Goal: Task Accomplishment & Management: Manage account settings

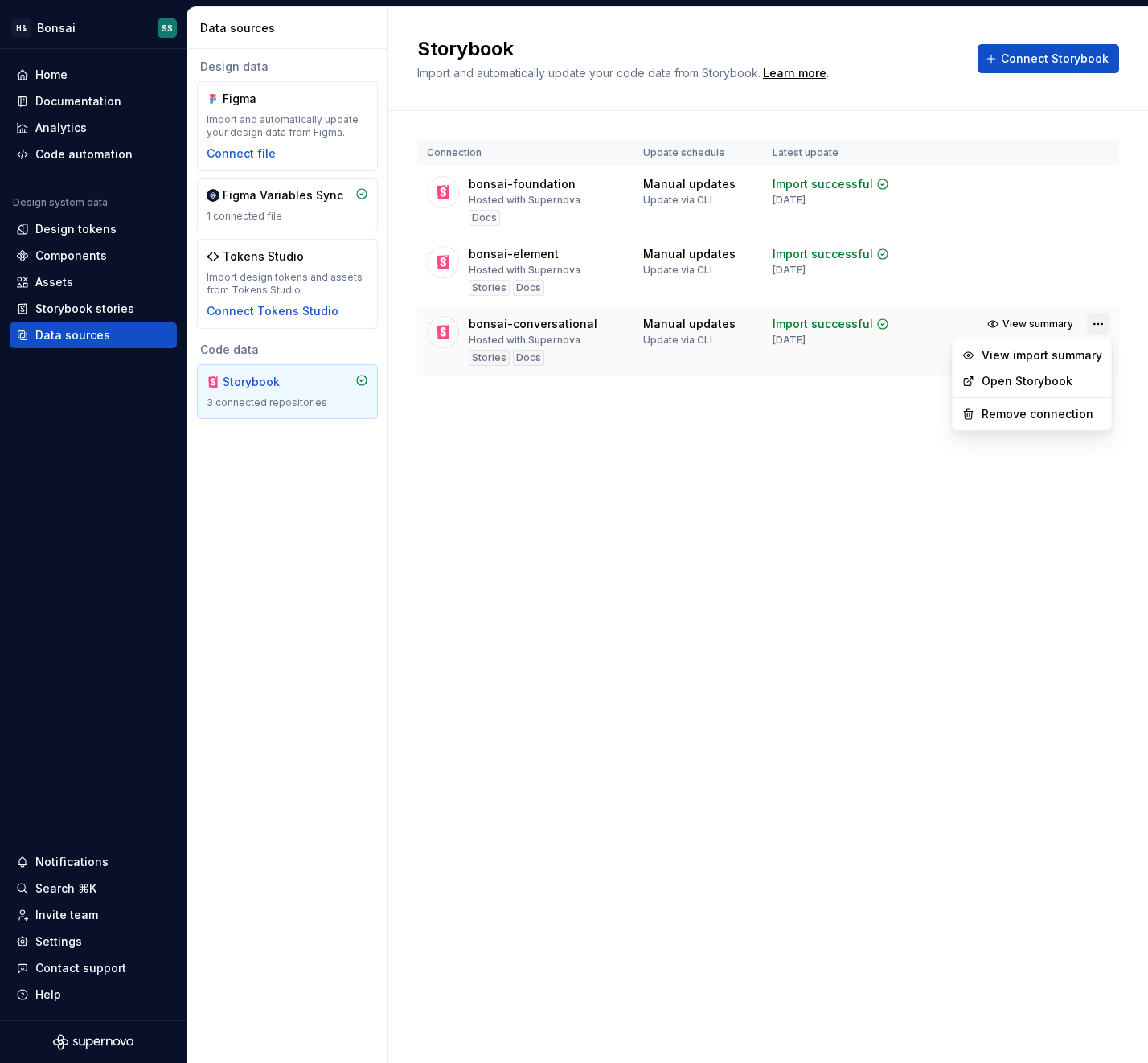
click at [1092, 323] on html "H& Bonsai SS Home Documentation Analytics Code automation Design system data De…" at bounding box center [574, 531] width 1148 height 1063
click at [1041, 383] on link "Open Storybook" at bounding box center [1041, 380] width 121 height 16
click at [60, 944] on div "Settings" at bounding box center [59, 941] width 47 height 16
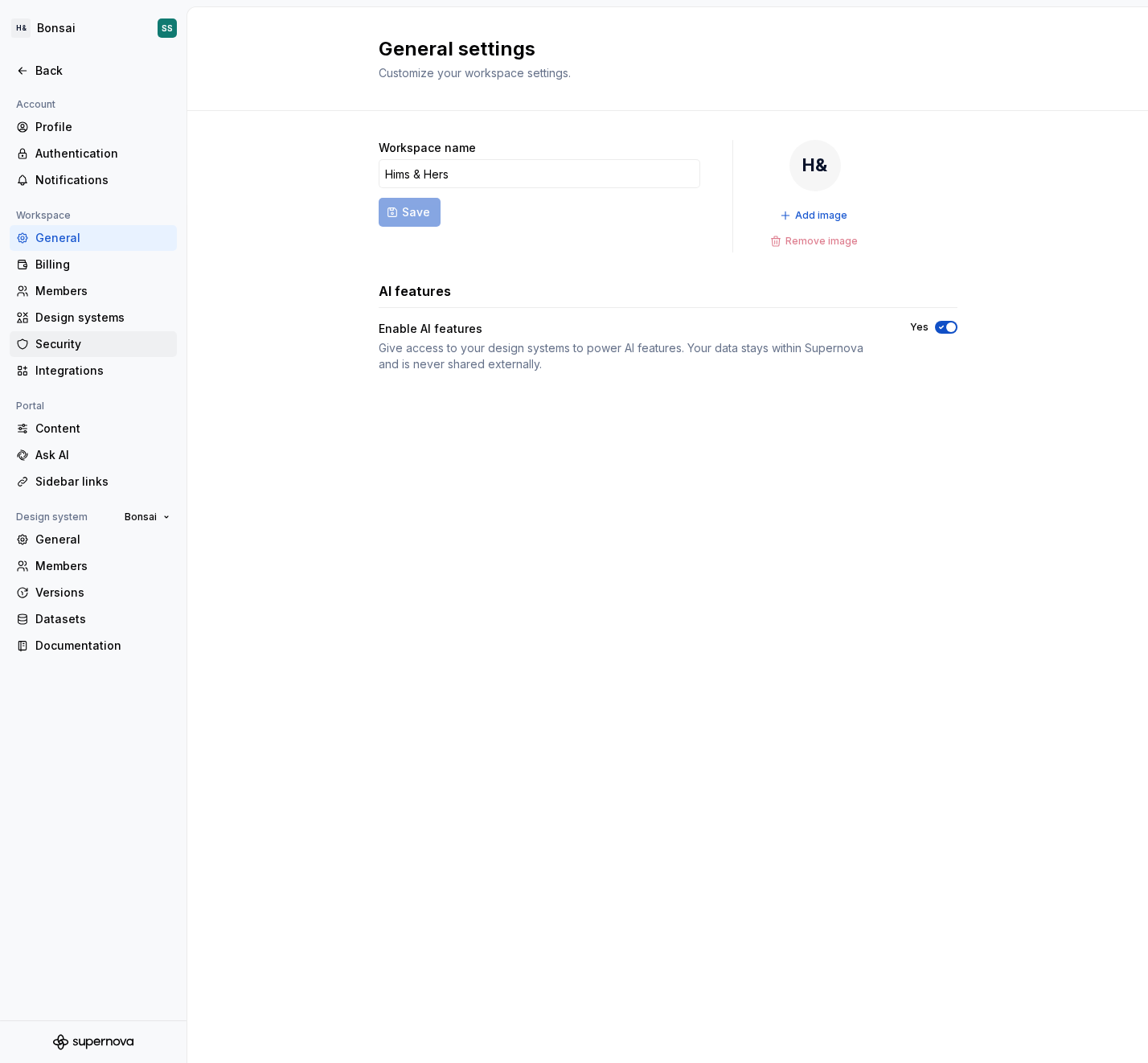
click at [61, 339] on div "Security" at bounding box center [103, 344] width 135 height 16
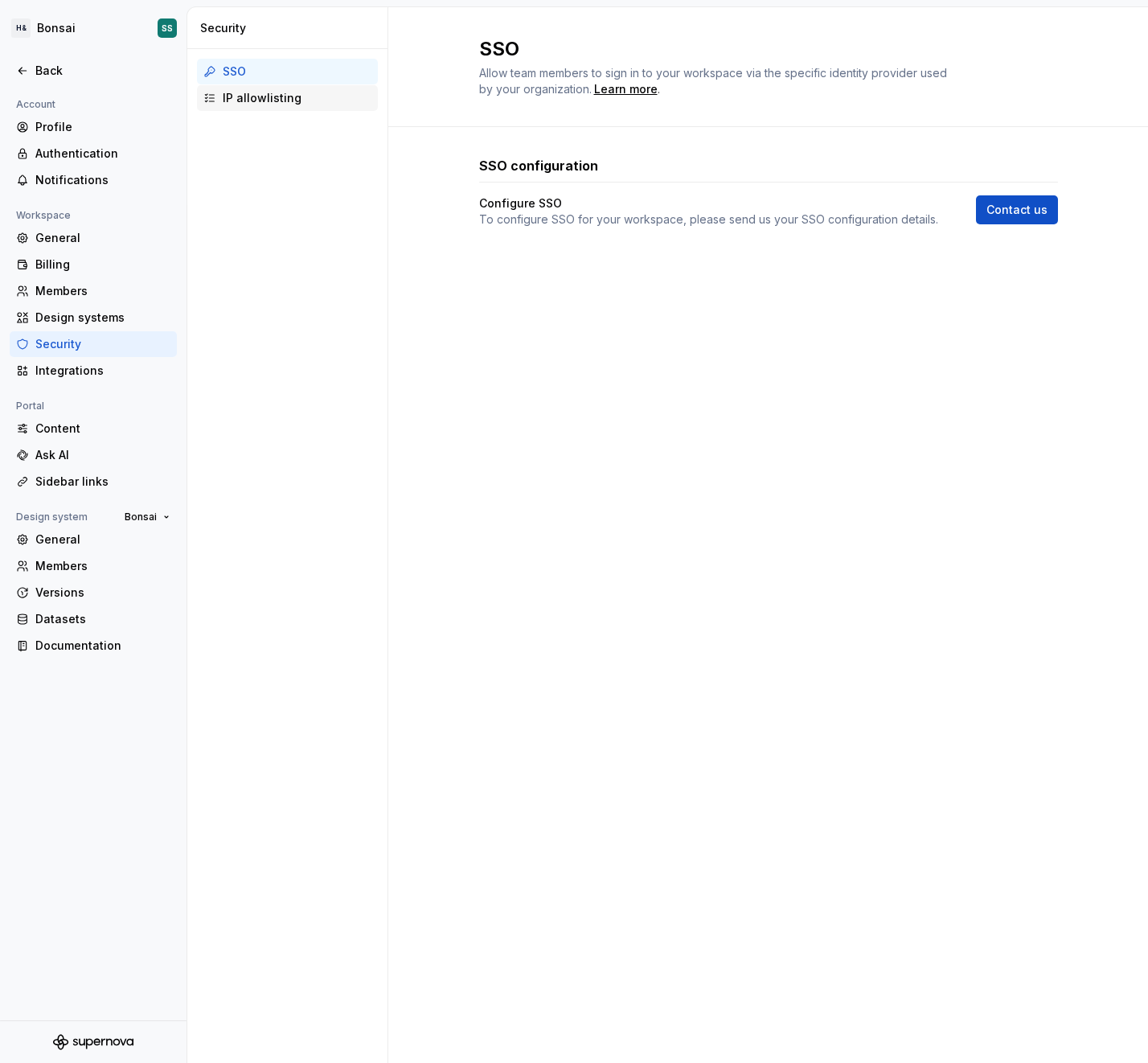
click at [269, 101] on div "IP allowlisting" at bounding box center [297, 98] width 149 height 16
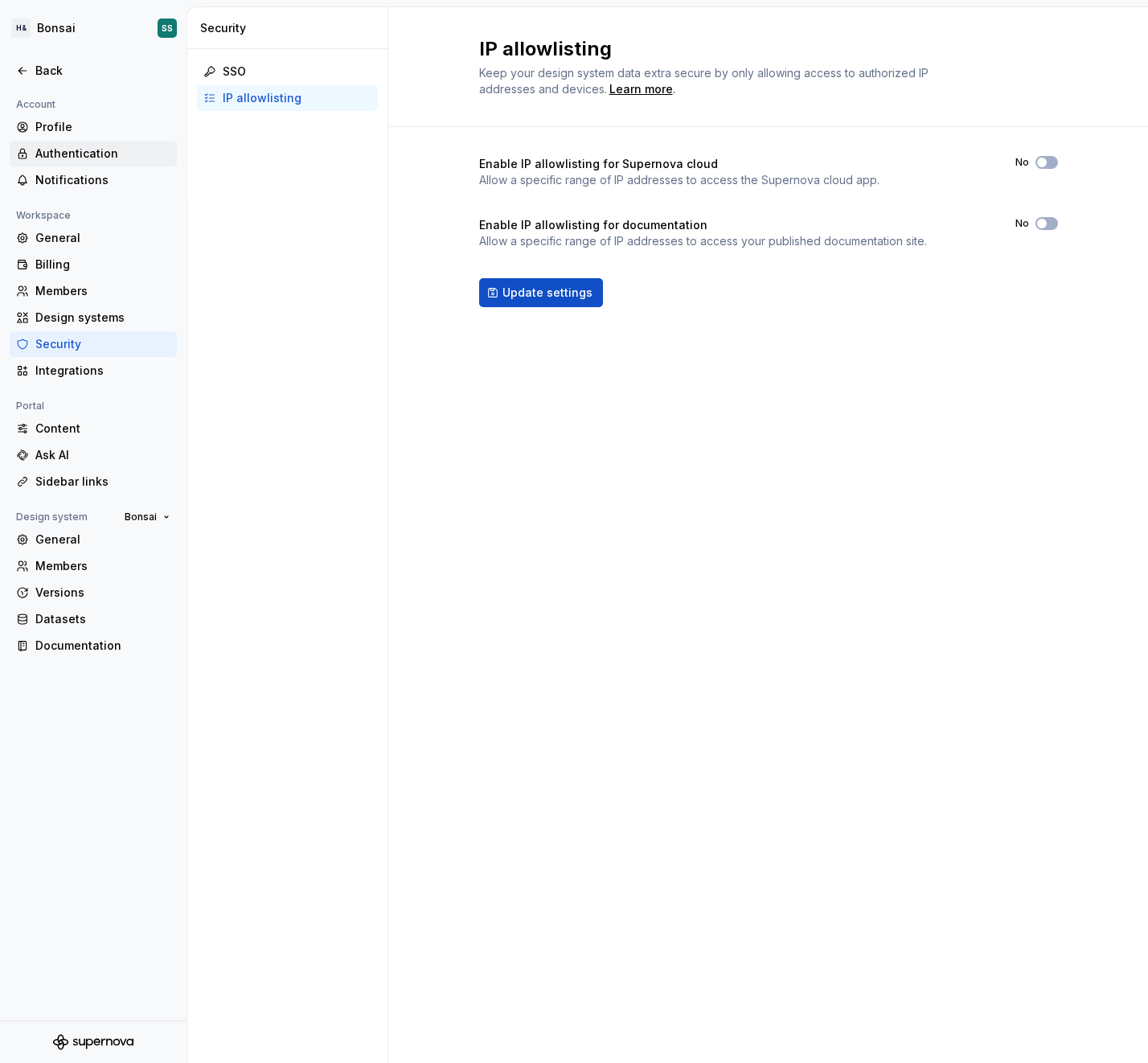
click at [66, 156] on div "Authentication" at bounding box center [103, 154] width 135 height 16
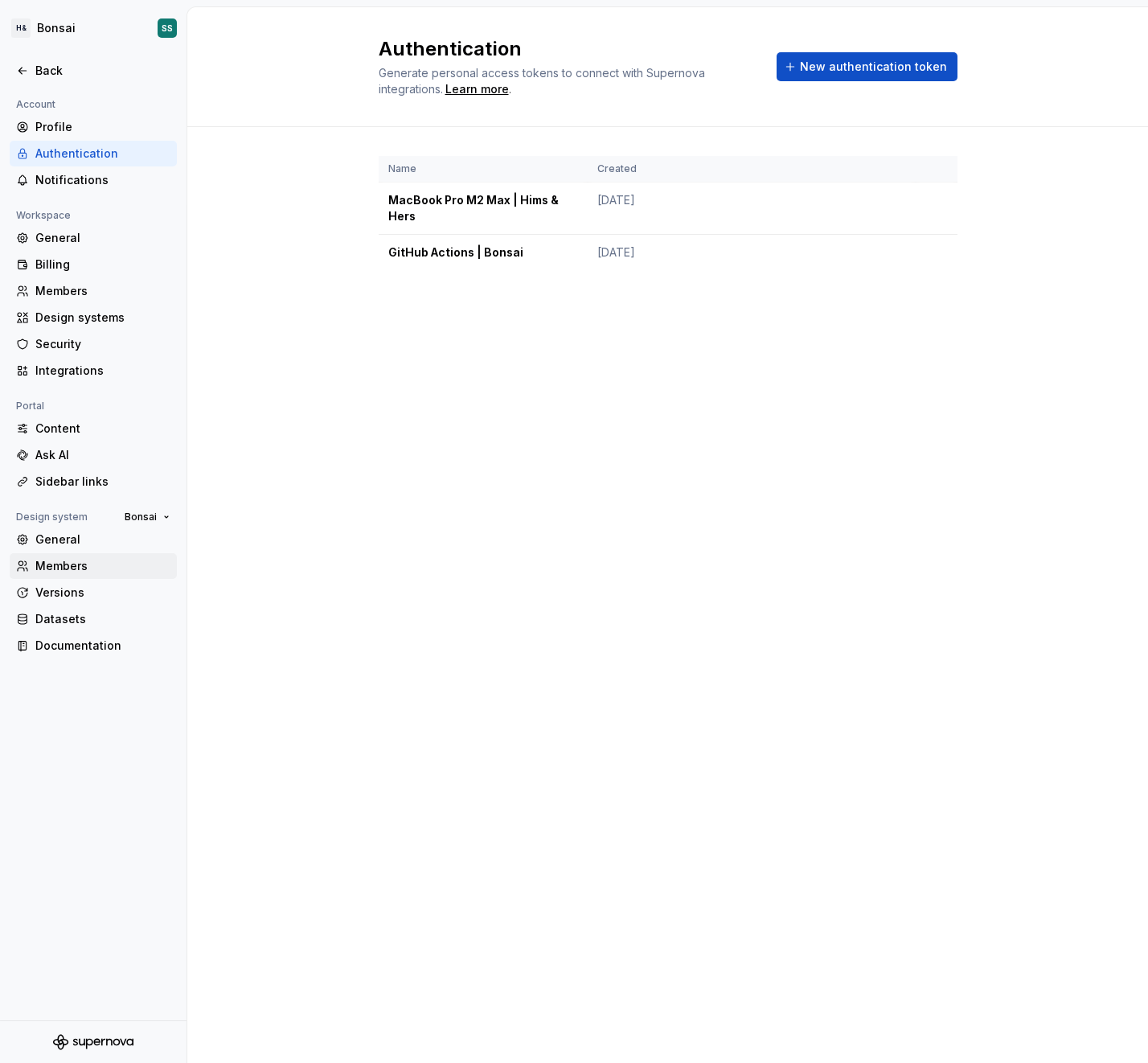
click at [61, 564] on div "Members" at bounding box center [103, 566] width 135 height 16
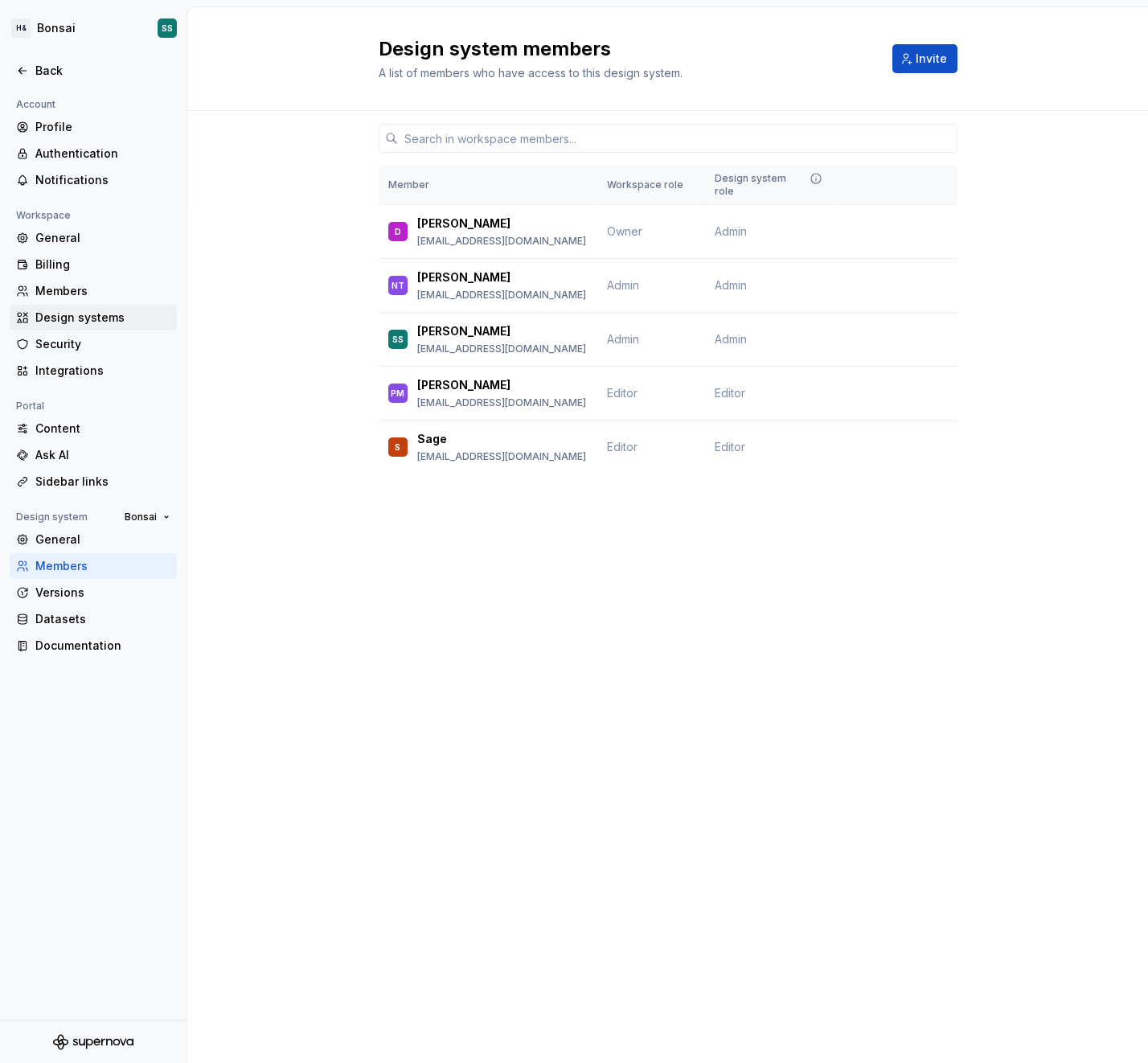
click at [59, 319] on div "Design systems" at bounding box center [103, 317] width 135 height 16
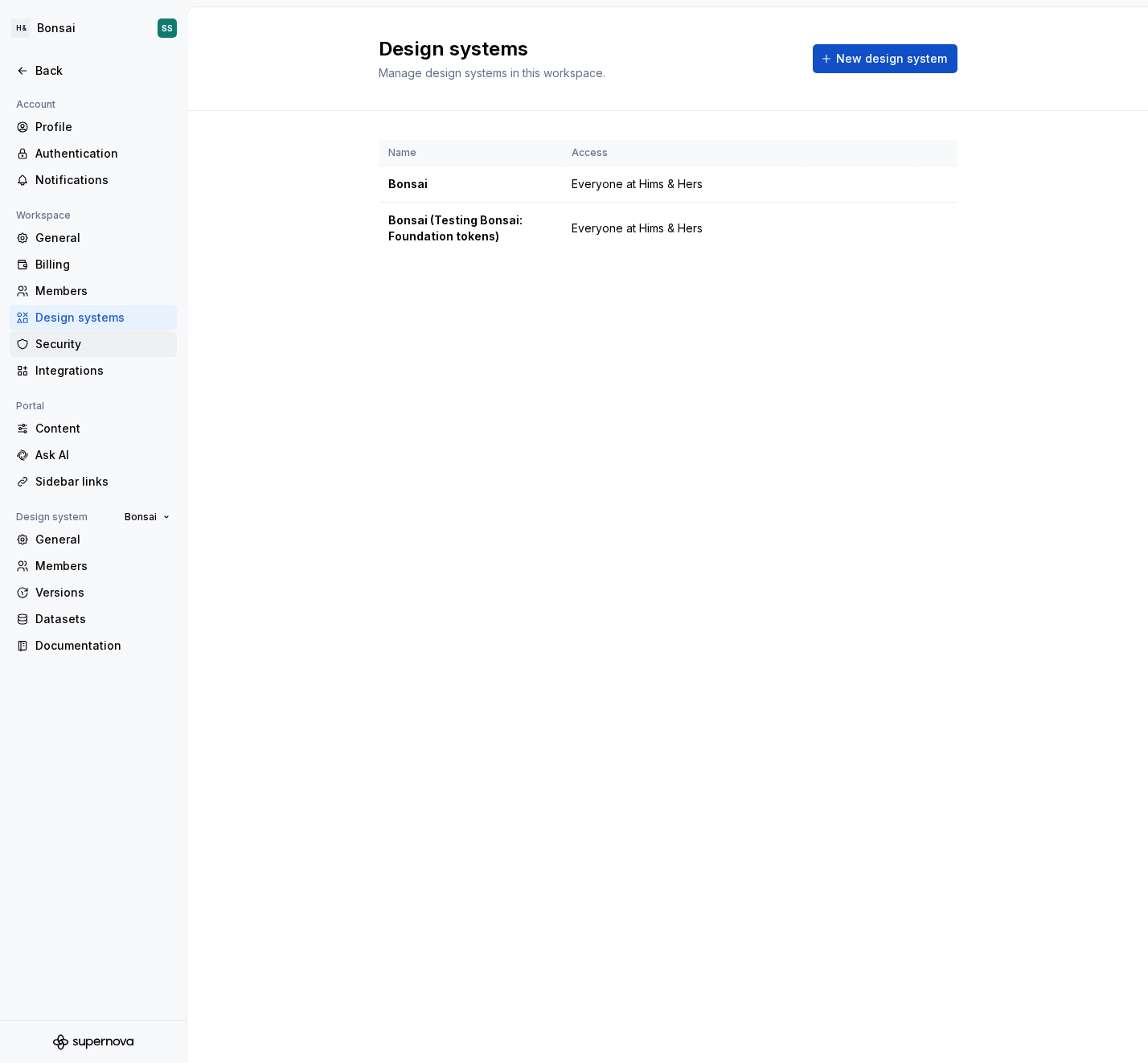
click at [57, 352] on div "Security" at bounding box center [93, 344] width 167 height 26
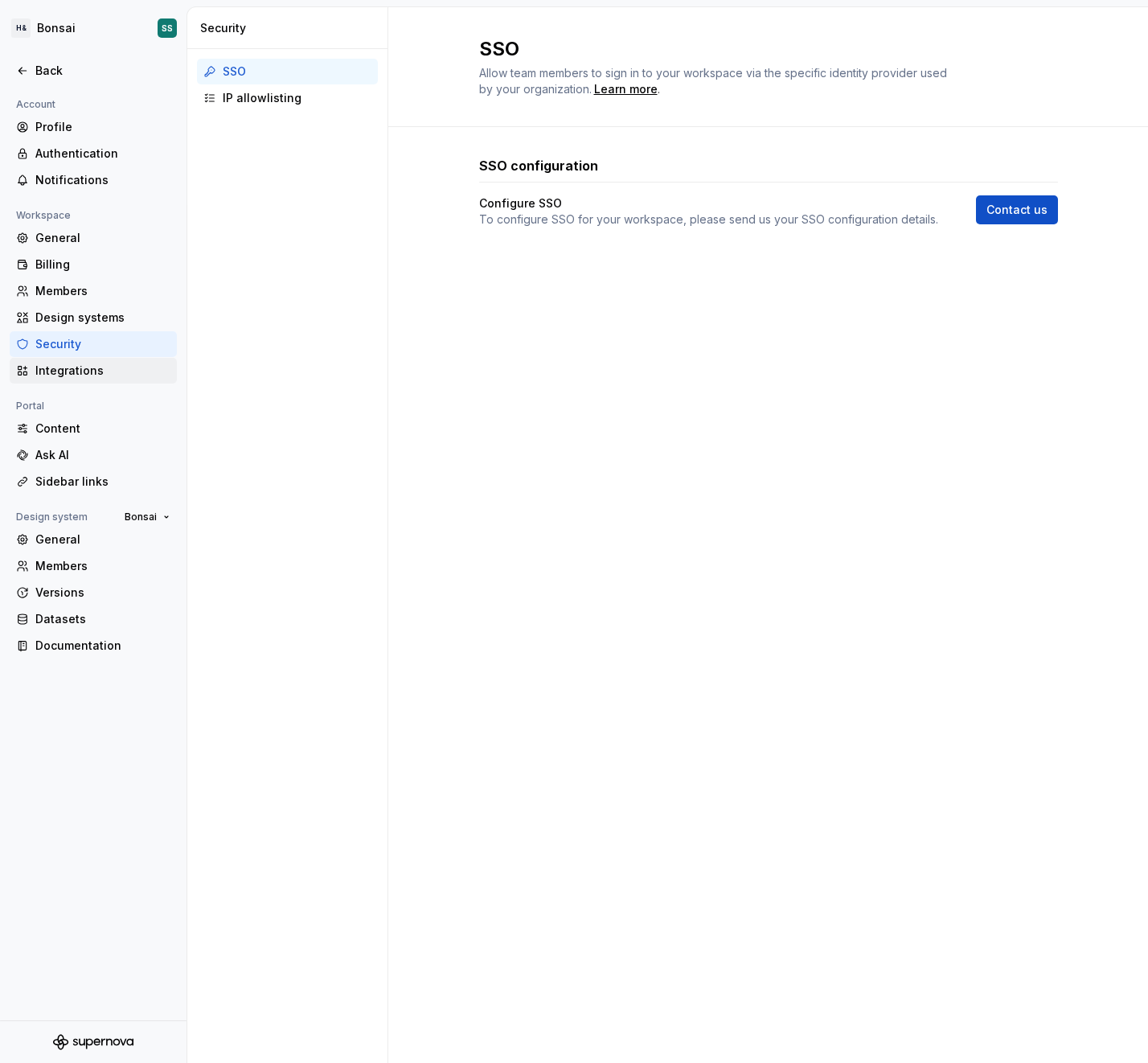
click at [57, 372] on div "Integrations" at bounding box center [103, 371] width 135 height 16
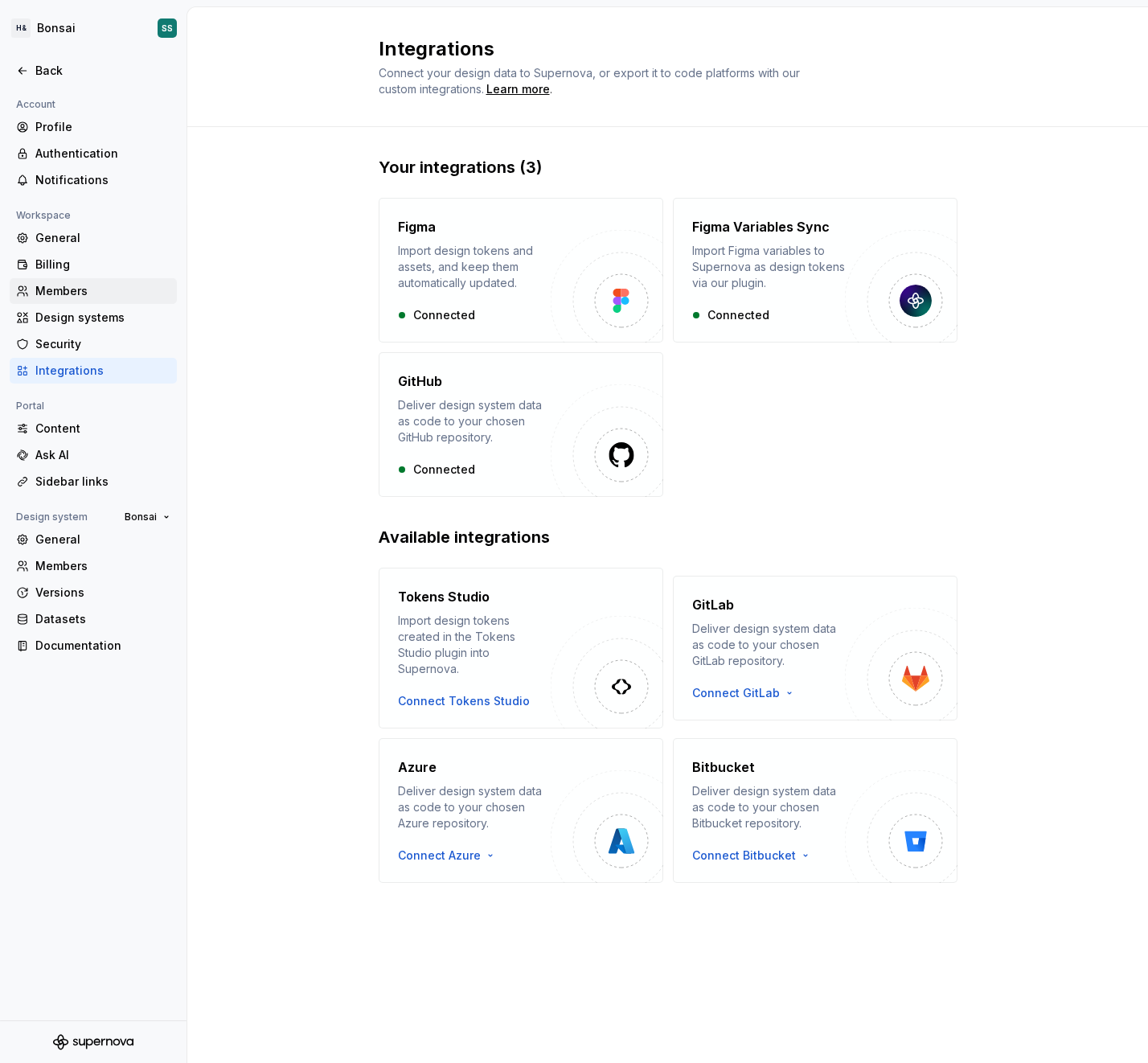
click at [51, 290] on div "Members" at bounding box center [103, 291] width 135 height 16
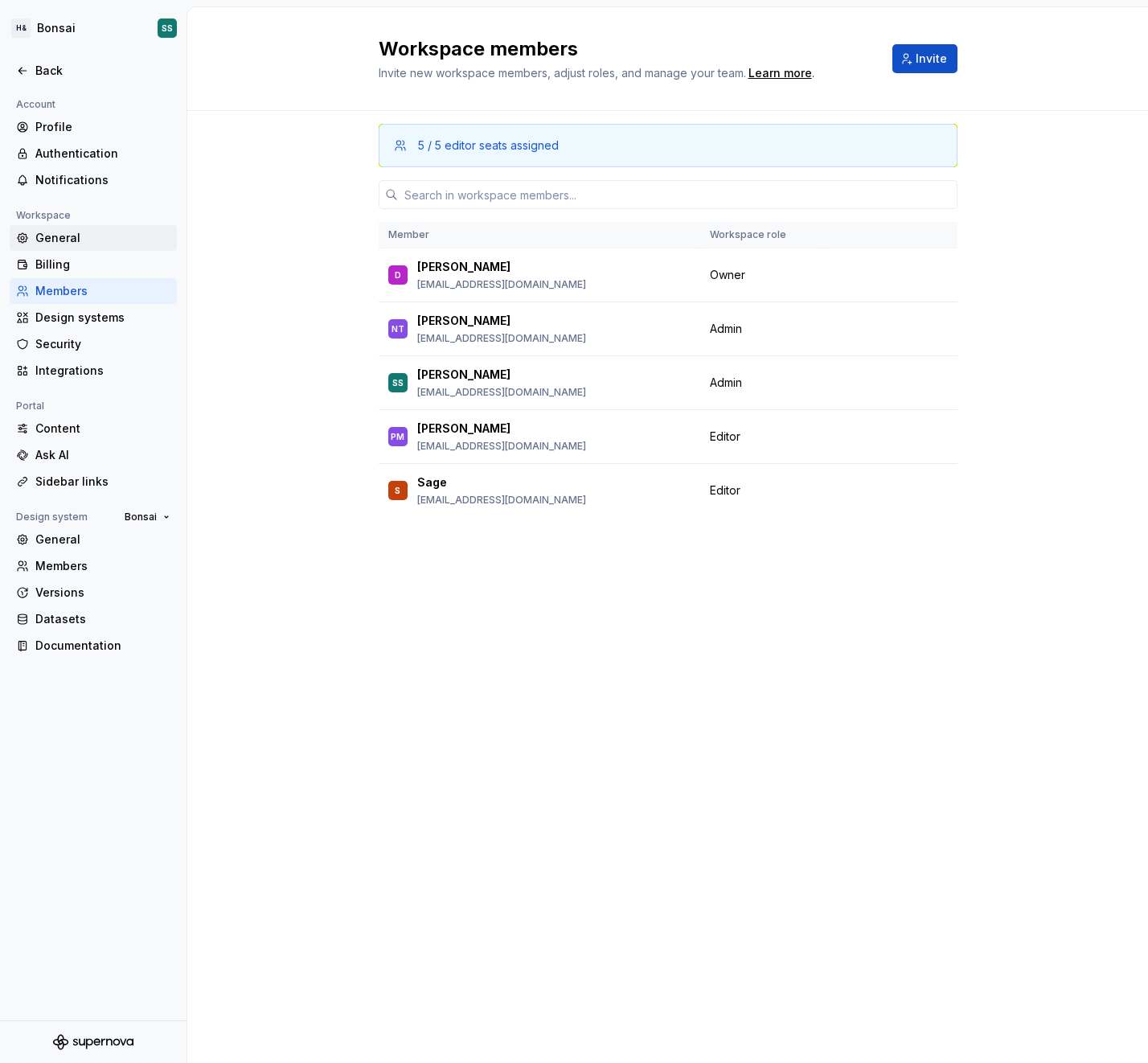
click at [55, 235] on div "General" at bounding box center [103, 237] width 135 height 16
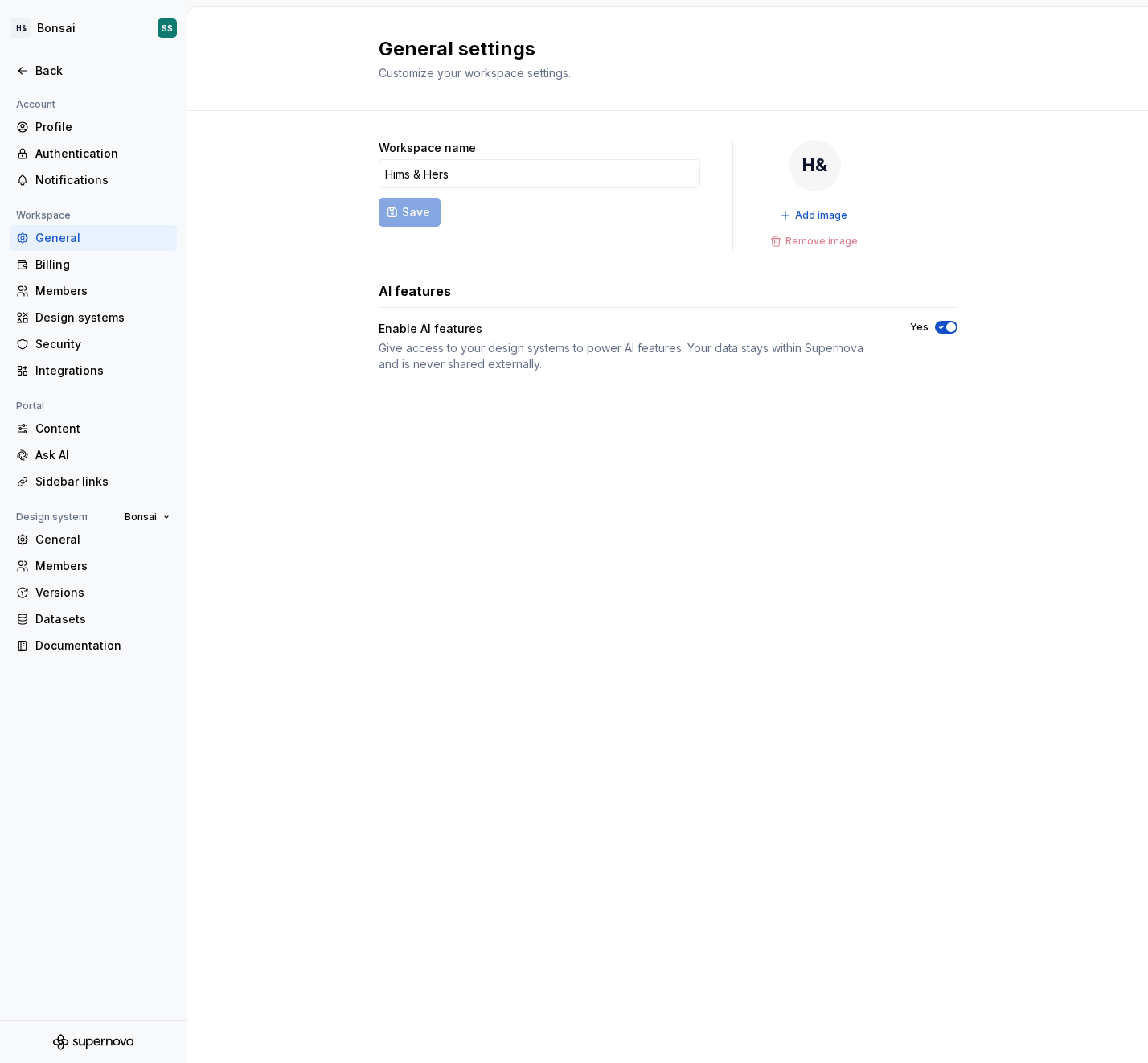
click at [47, 356] on div "General Billing Members Design systems Security Integrations" at bounding box center [93, 303] width 167 height 158
click at [59, 344] on div "Security" at bounding box center [103, 344] width 135 height 16
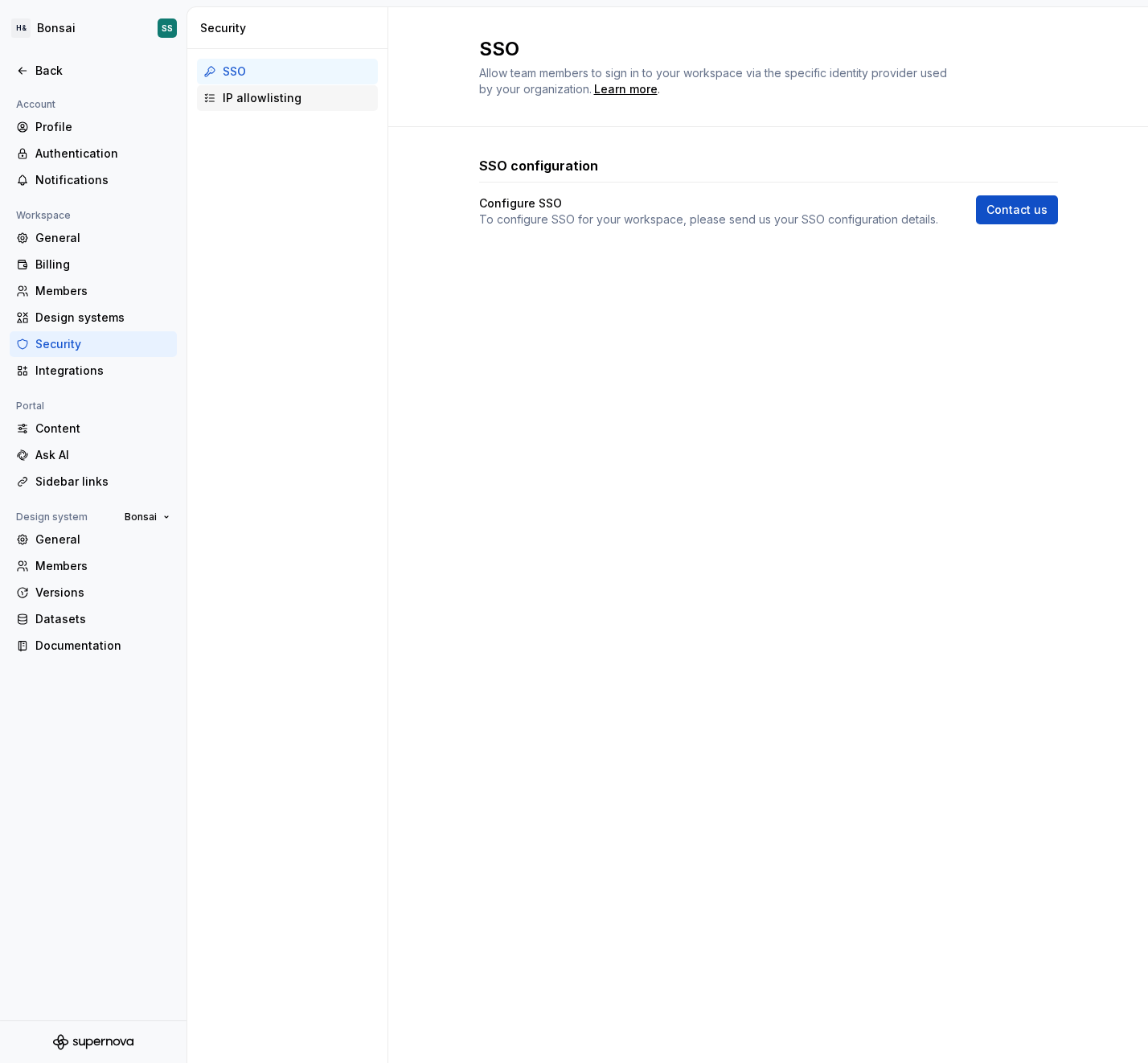
click at [250, 107] on div "IP allowlisting" at bounding box center [287, 98] width 180 height 26
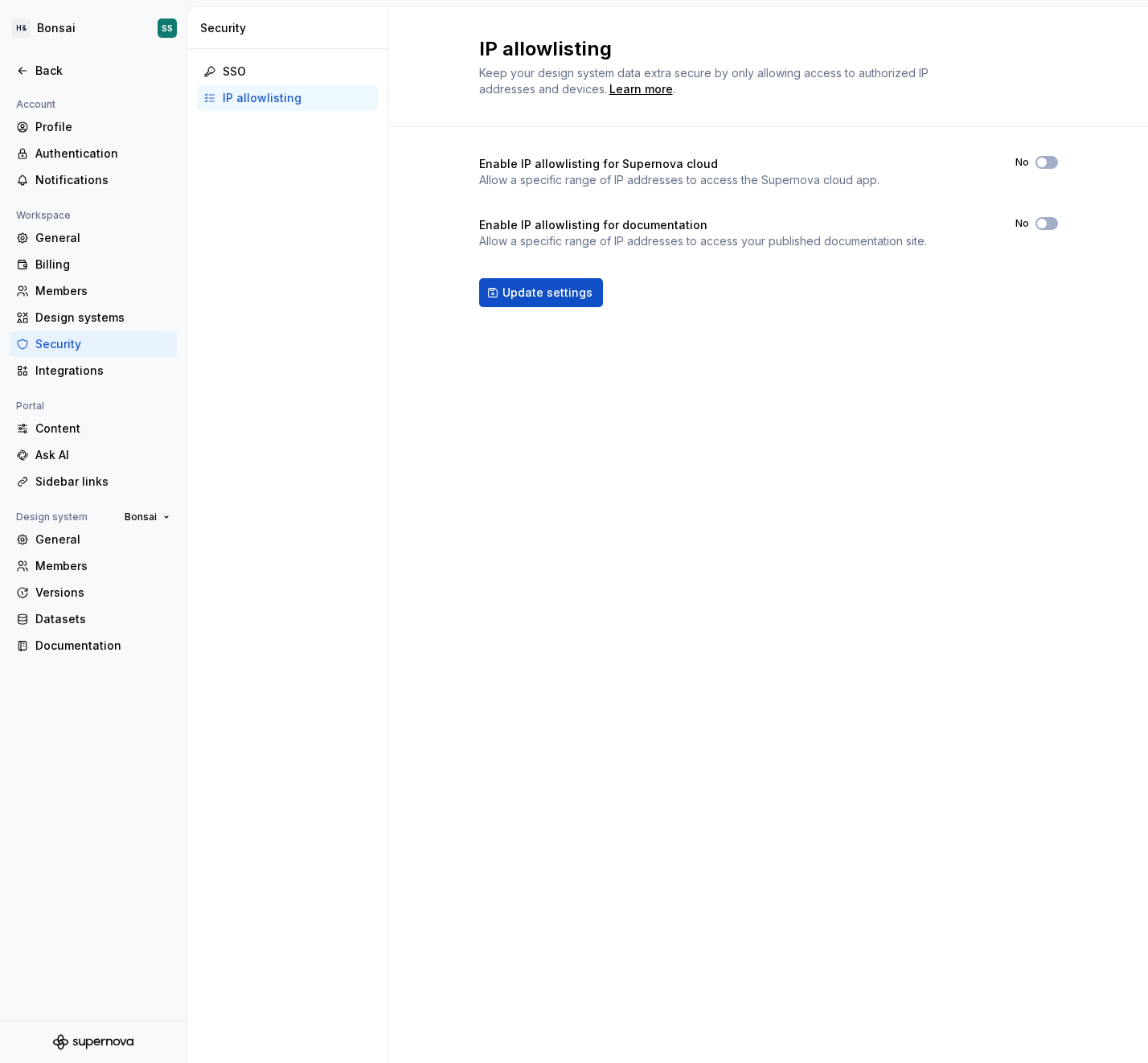
click at [638, 556] on div "IP allowlisting Keep your design system data extra secure by only allowing acce…" at bounding box center [767, 535] width 759 height 1055
click at [788, 452] on div "IP allowlisting Keep your design system data extra secure by only allowing acce…" at bounding box center [767, 535] width 759 height 1055
click at [625, 85] on div "Learn more" at bounding box center [641, 89] width 63 height 16
click at [782, 526] on div "IP allowlisting Keep your design system data extra secure by only allowing acce…" at bounding box center [767, 535] width 759 height 1055
